Goal: Task Accomplishment & Management: Manage account settings

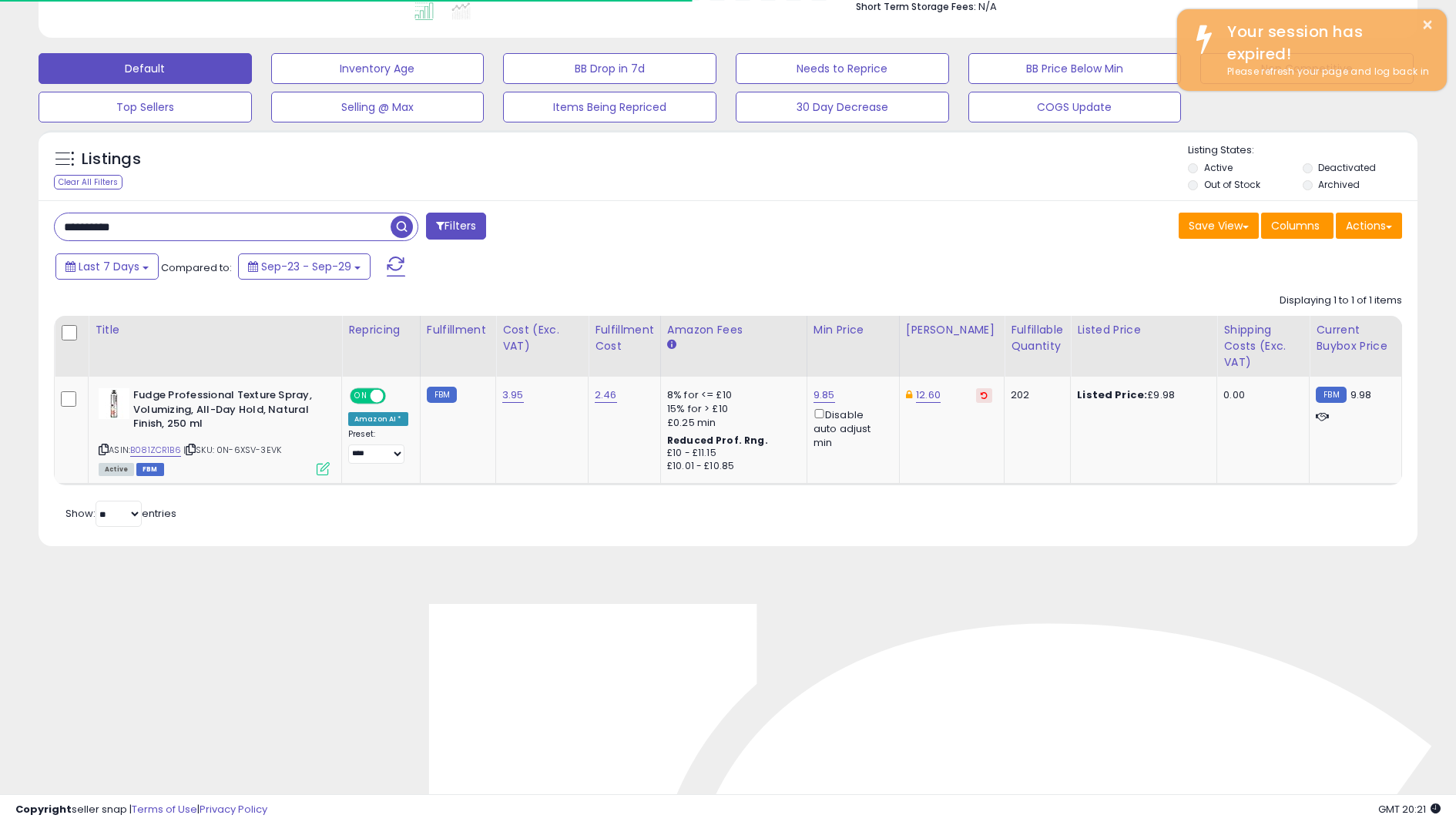
scroll to position [316, 799]
